Goal: Transaction & Acquisition: Purchase product/service

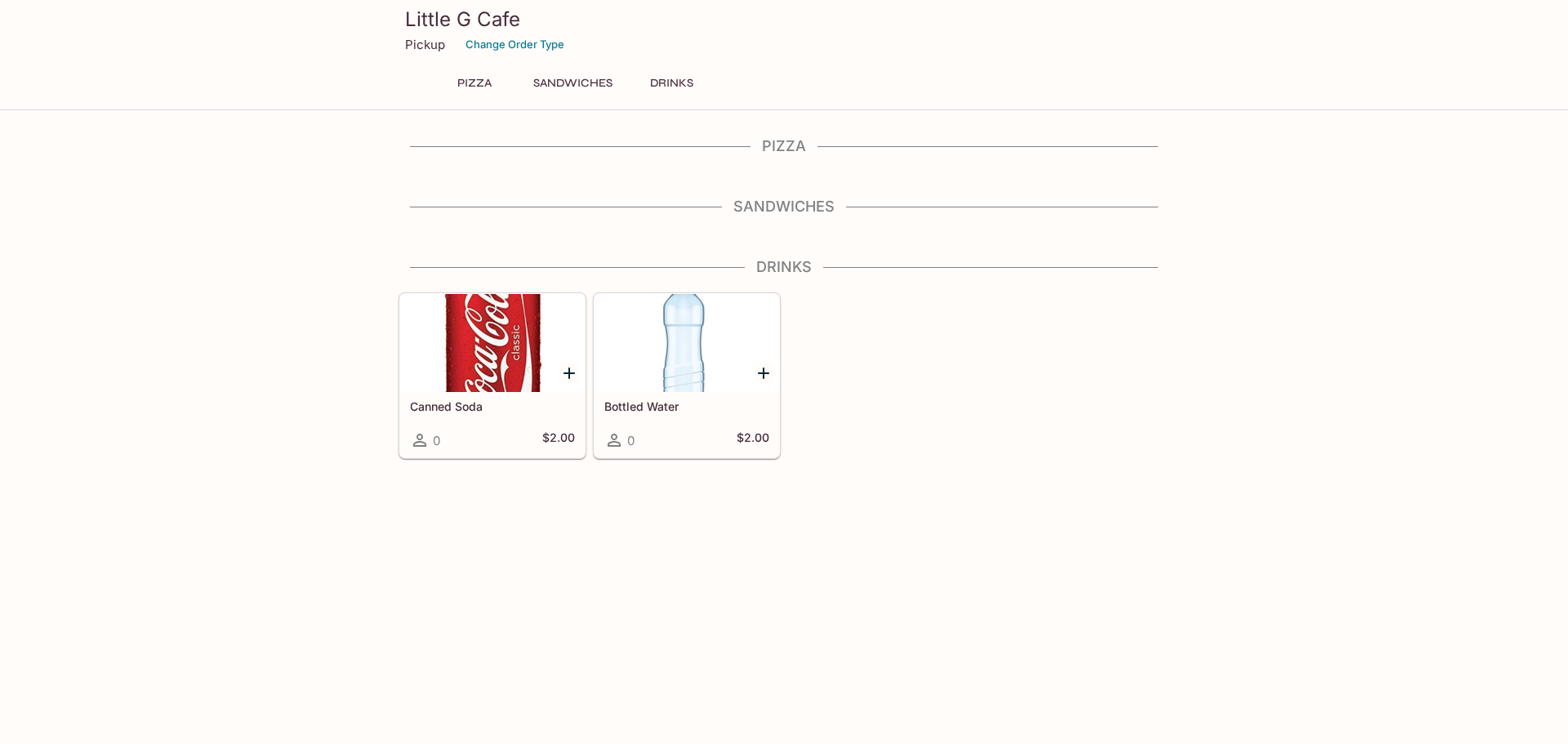
click at [784, 149] on h4 "Pizza" at bounding box center [784, 146] width 771 height 18
click at [475, 83] on button "Pizza" at bounding box center [475, 83] width 74 height 23
click at [789, 180] on div "Pizza Sandwiches Drinks Canned Soda 0 $2.00 Bottled Water 0 $2.00" at bounding box center [784, 298] width 784 height 322
click at [761, 202] on h4 "Sandwiches" at bounding box center [784, 207] width 771 height 18
click at [790, 124] on div "Little G Cafe Pickup Change Order Type Pizza Sandwiches Drinks Pizza Sandwiches…" at bounding box center [784, 230] width 1568 height 459
